Goal: Task Accomplishment & Management: Manage account settings

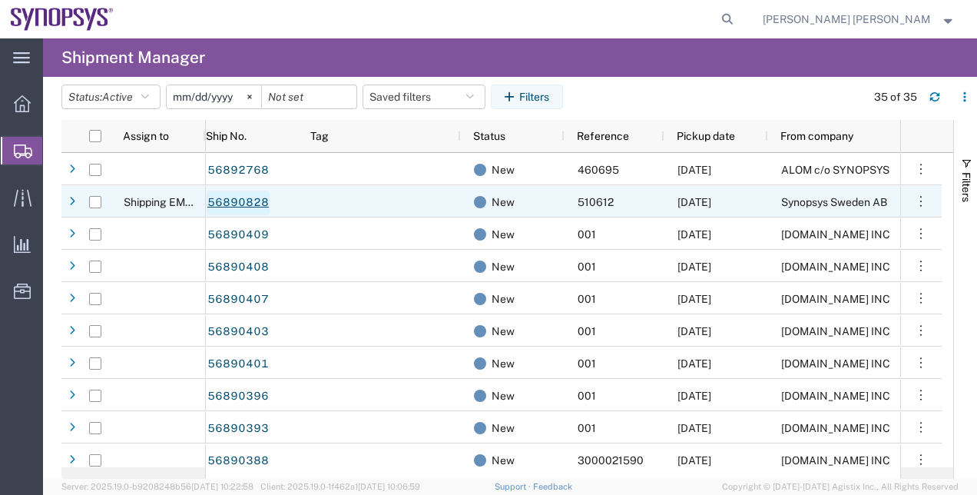
click at [254, 207] on link "56890828" at bounding box center [238, 203] width 63 height 25
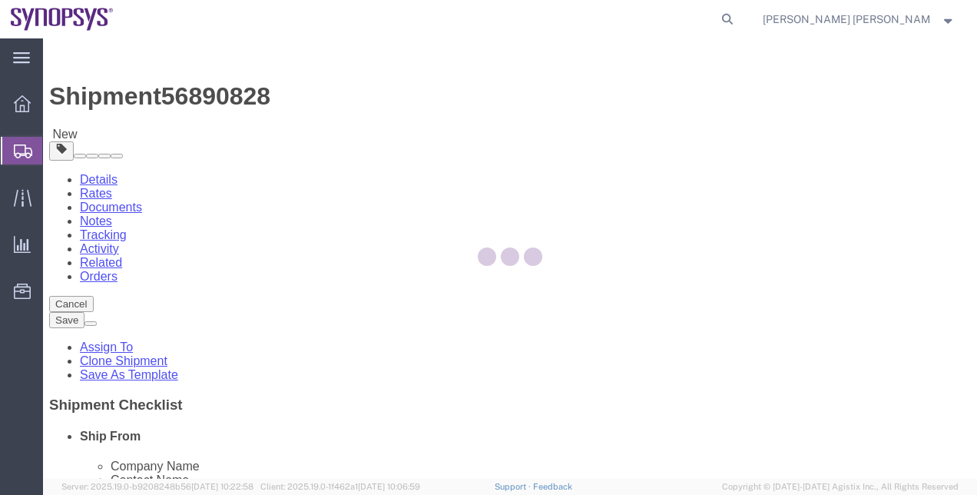
select select
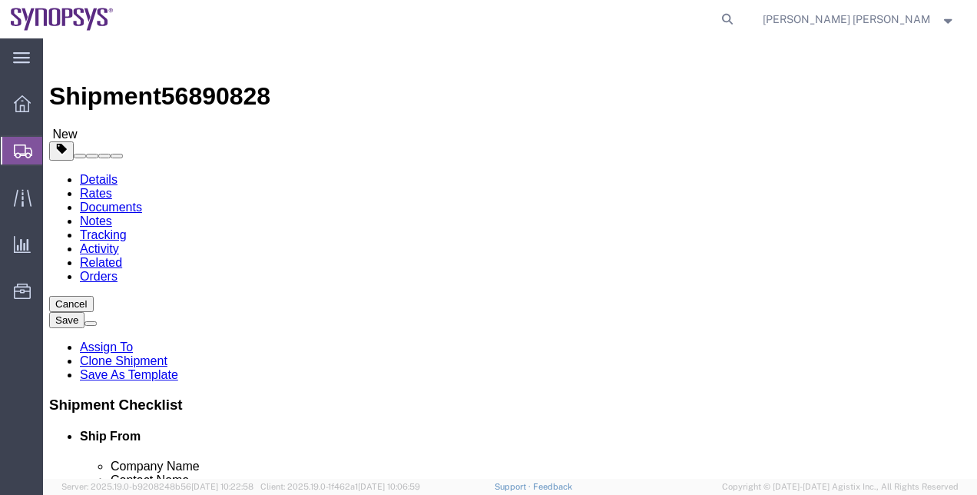
click link "Package Information"
click div "1 x Your Packaging Package Type Select Bale(s) Basket(s) Bolt(s) Bottle(s) Buck…"
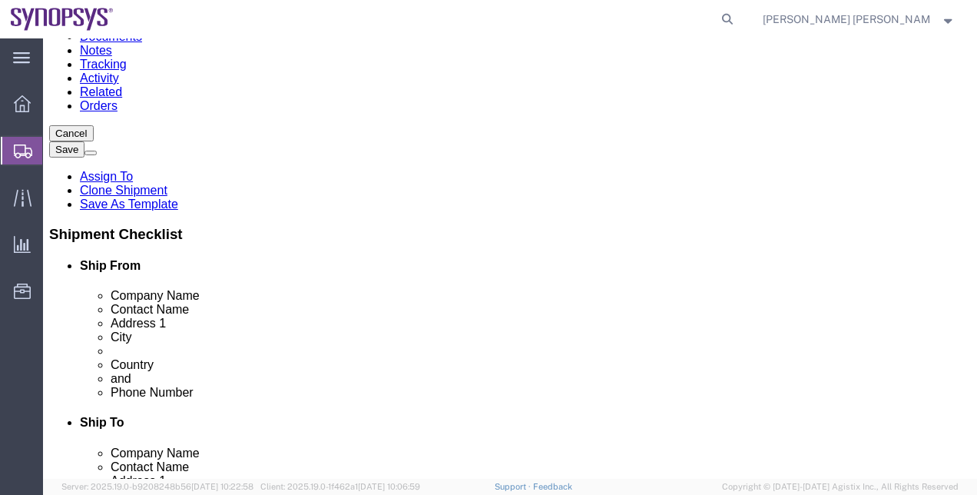
scroll to position [246, 0]
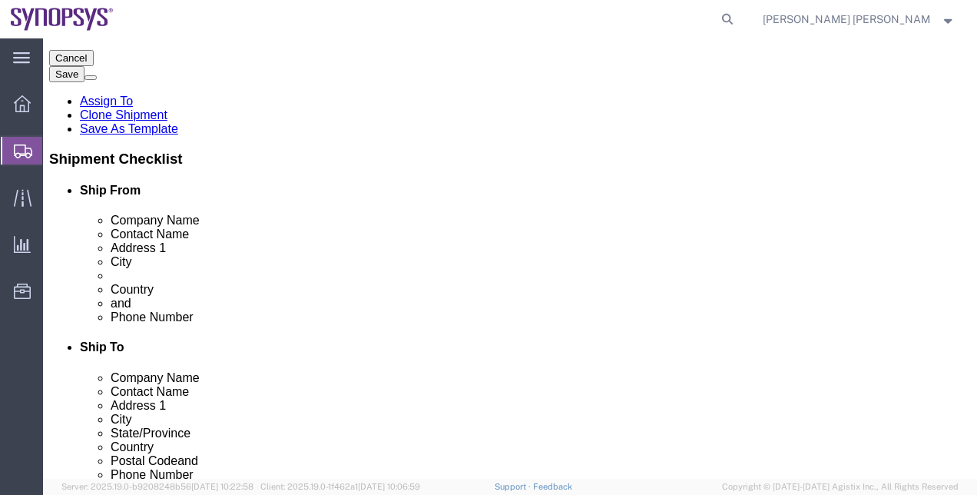
click dd "3.00 Each"
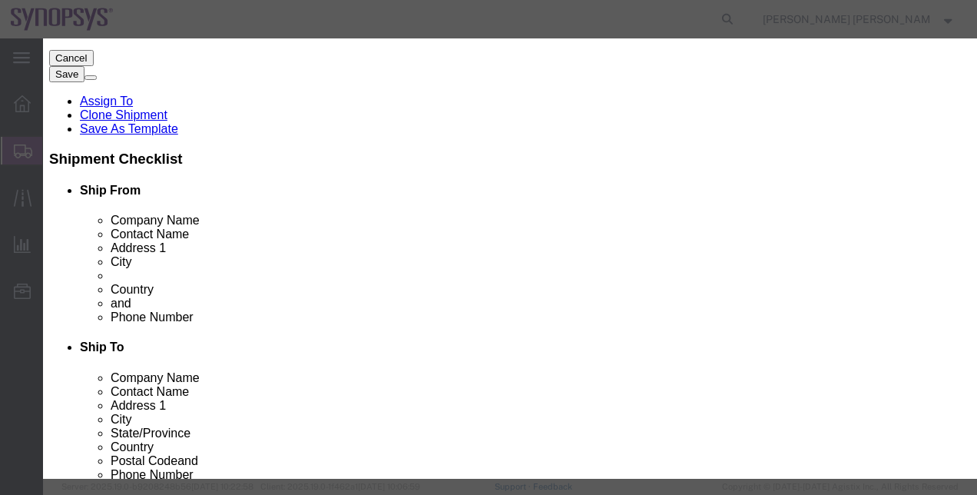
scroll to position [343, 0]
click icon "button"
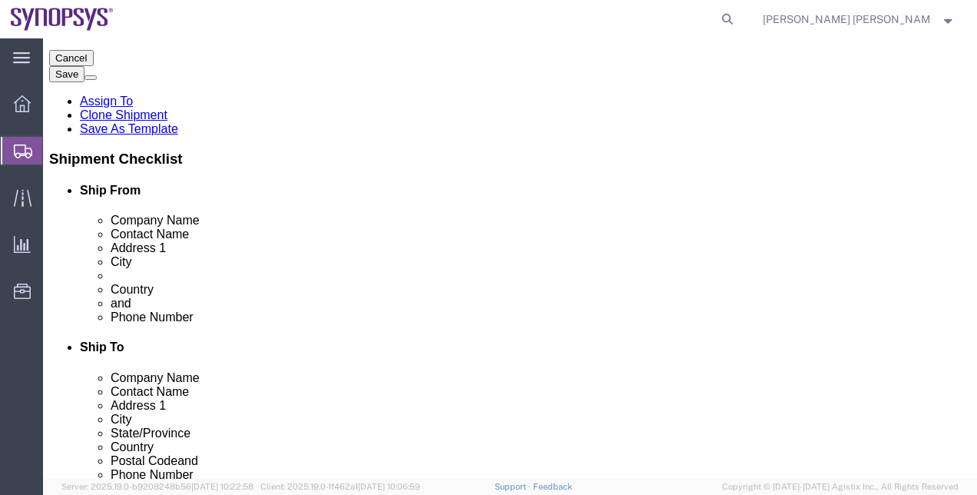
click dd "1486.50 USD"
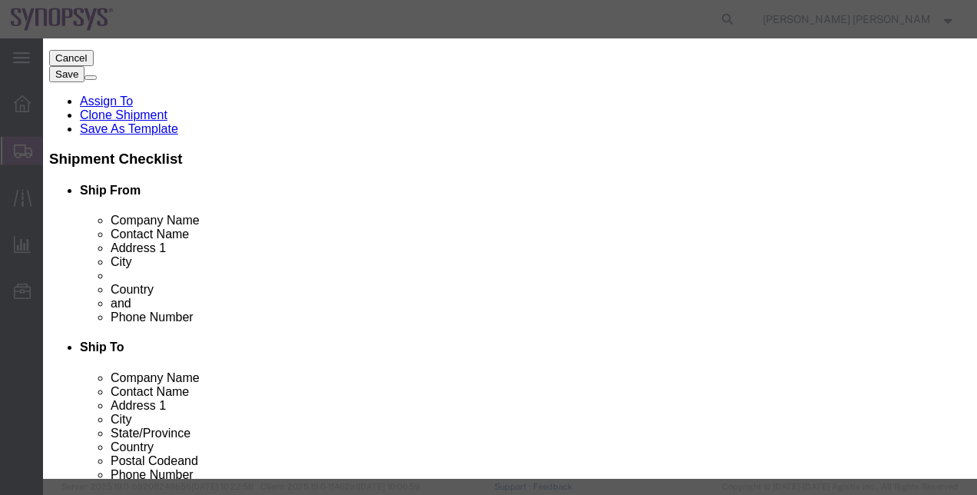
scroll to position [440, 0]
click icon "button"
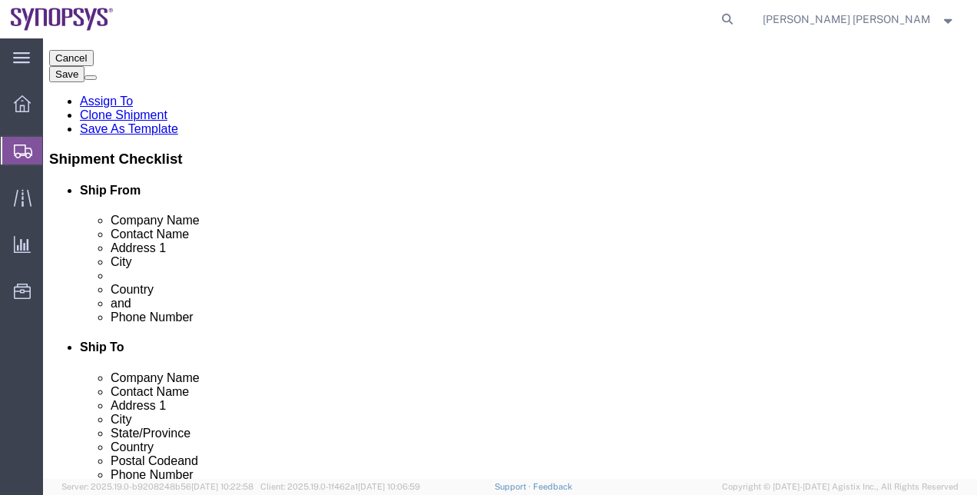
click button "Rate Shipment"
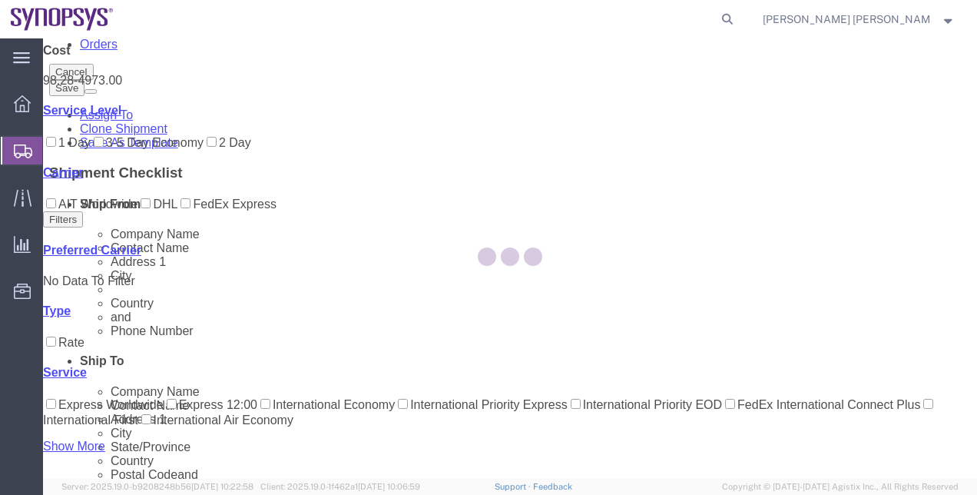
scroll to position [0, 0]
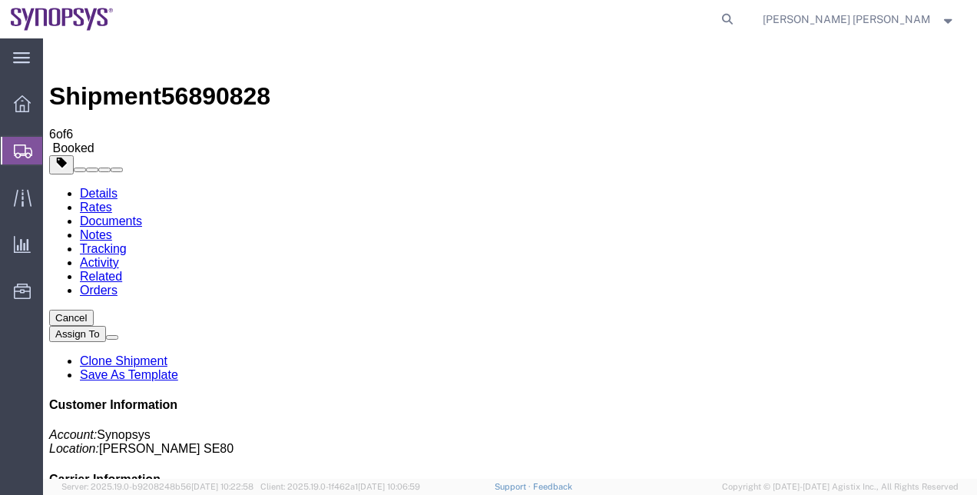
drag, startPoint x: 926, startPoint y: 429, endPoint x: 800, endPoint y: 427, distance: 125.2
copy address "[PERSON_NAME][EMAIL_ADDRESS][DOMAIN_NAME]"
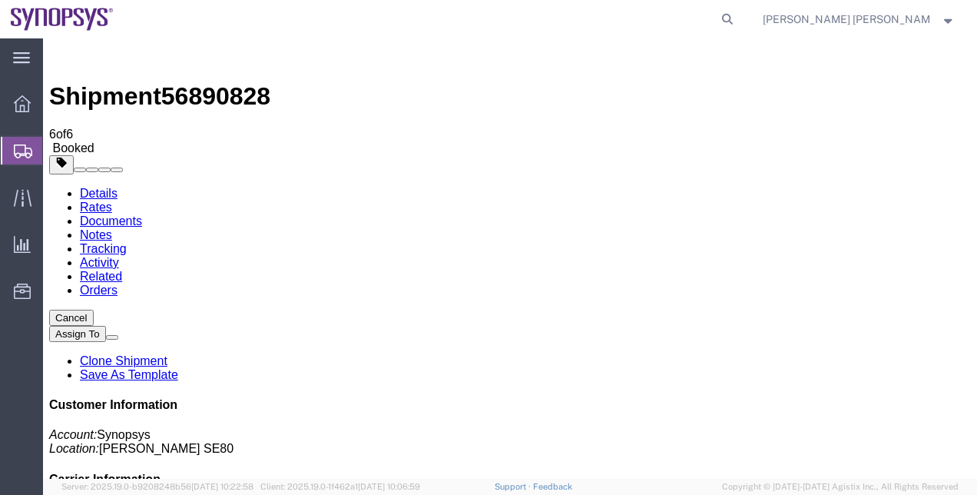
checkbox input "false"
checkbox input "true"
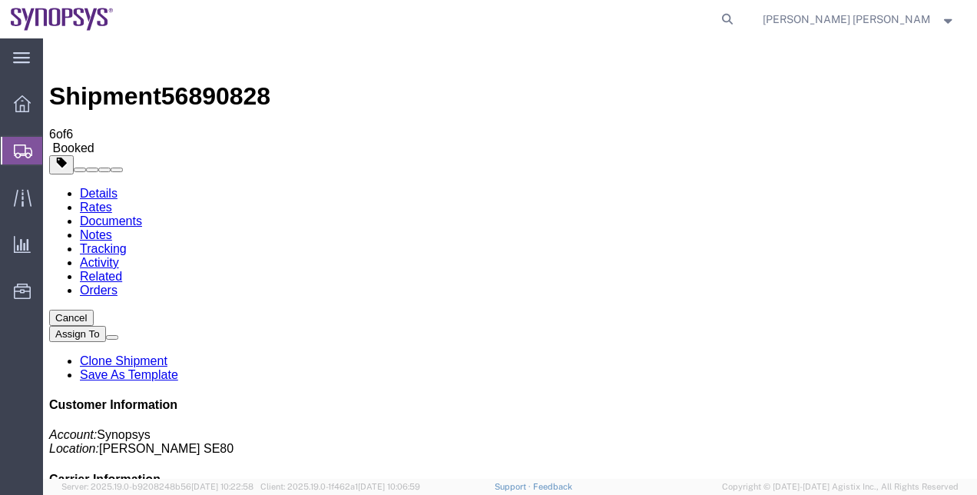
checkbox input "true"
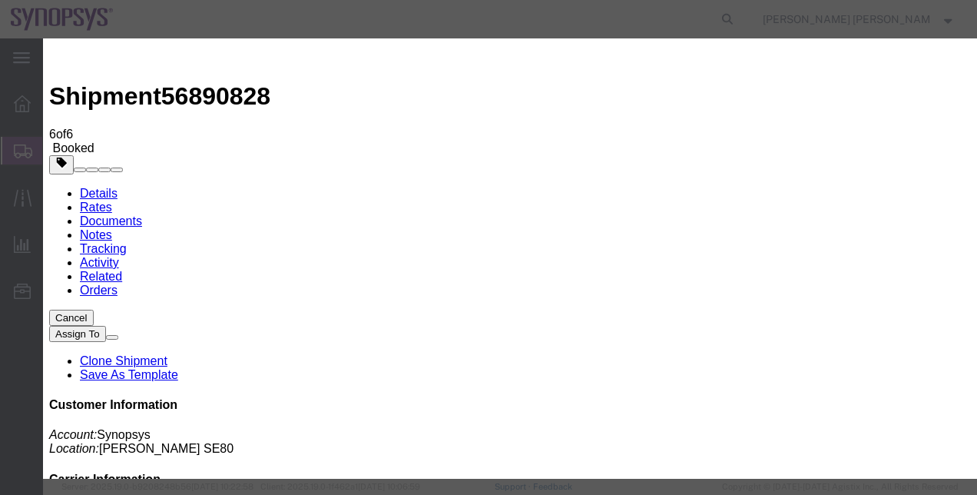
paste input "[PERSON_NAME][EMAIL_ADDRESS][DOMAIN_NAME]"
type input "[PERSON_NAME][EMAIL_ADDRESS][DOMAIN_NAME]"
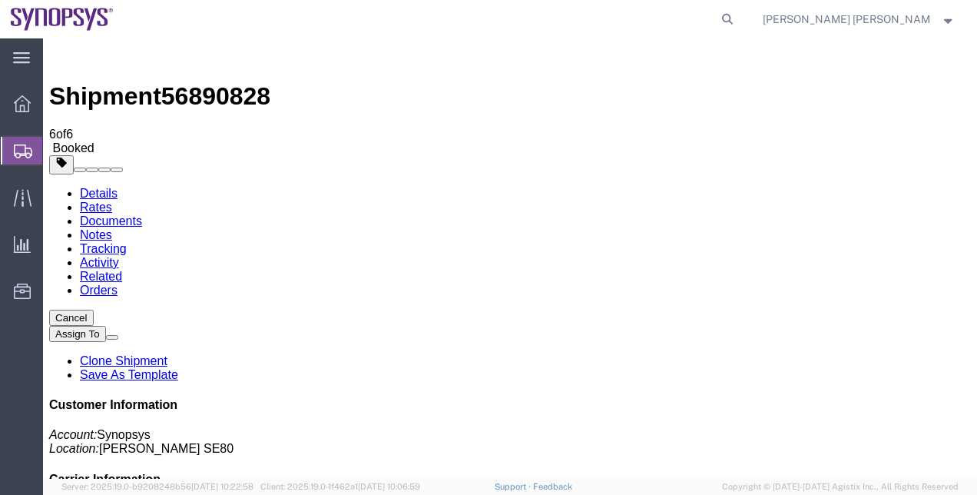
click at [88, 187] on link "Details" at bounding box center [99, 193] width 38 height 13
click h4 "Routing & Vehicle Information"
click at [0, 0] on span "Shipment Manager" at bounding box center [0, 0] width 0 height 0
